Goal: Complete application form

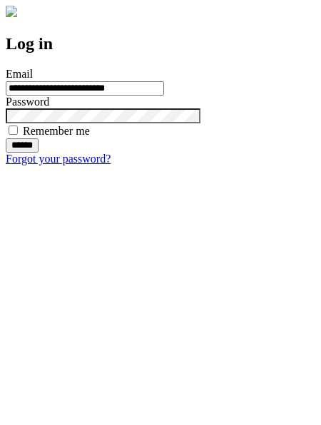
type input "**********"
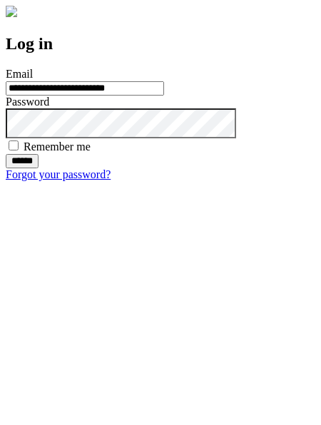
click at [38, 168] on input "******" at bounding box center [22, 161] width 33 height 14
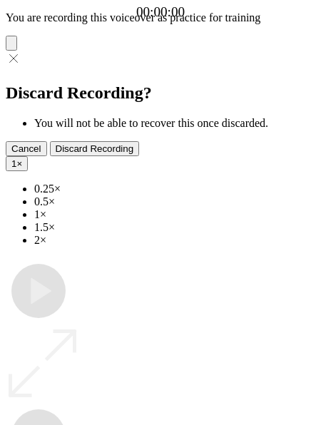
type input "**********"
